Goal: Task Accomplishment & Management: Complete application form

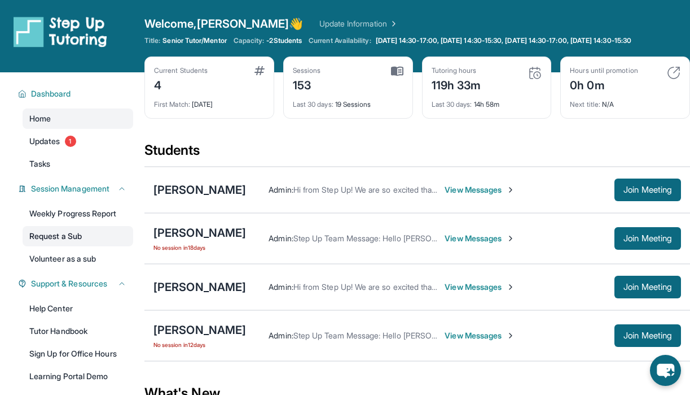
click at [84, 242] on link "Request a Sub" at bounding box center [78, 236] width 111 height 20
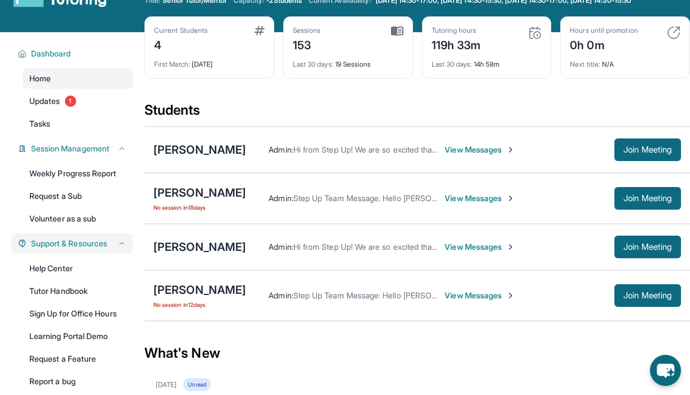
scroll to position [91, 0]
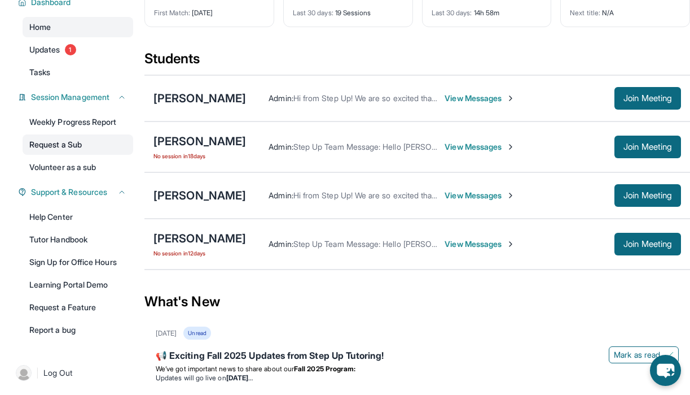
click at [72, 155] on link "Request a Sub" at bounding box center [78, 144] width 111 height 20
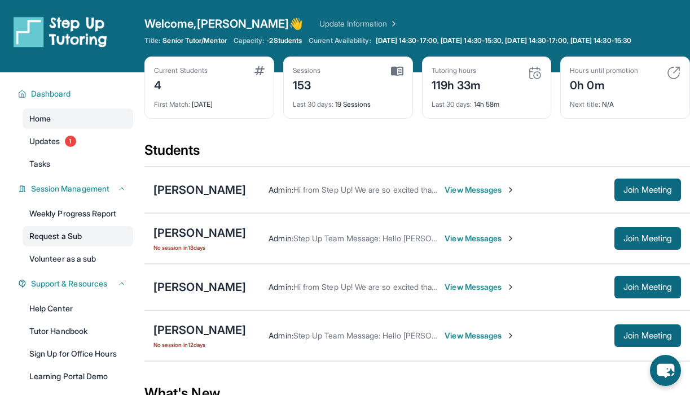
click at [70, 243] on link "Request a Sub" at bounding box center [78, 236] width 111 height 20
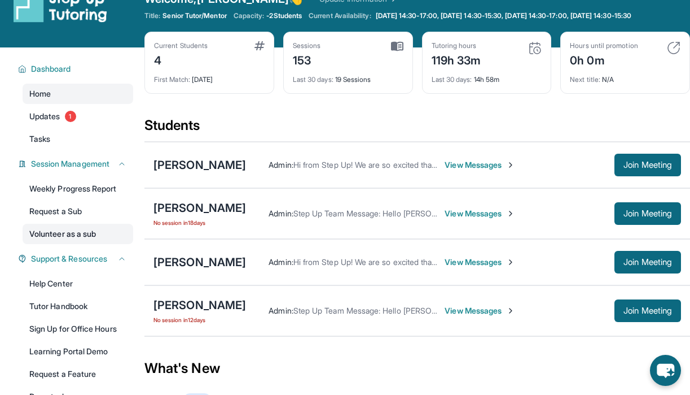
click at [72, 242] on link "Volunteer as a sub" at bounding box center [78, 234] width 111 height 20
